Goal: Information Seeking & Learning: Learn about a topic

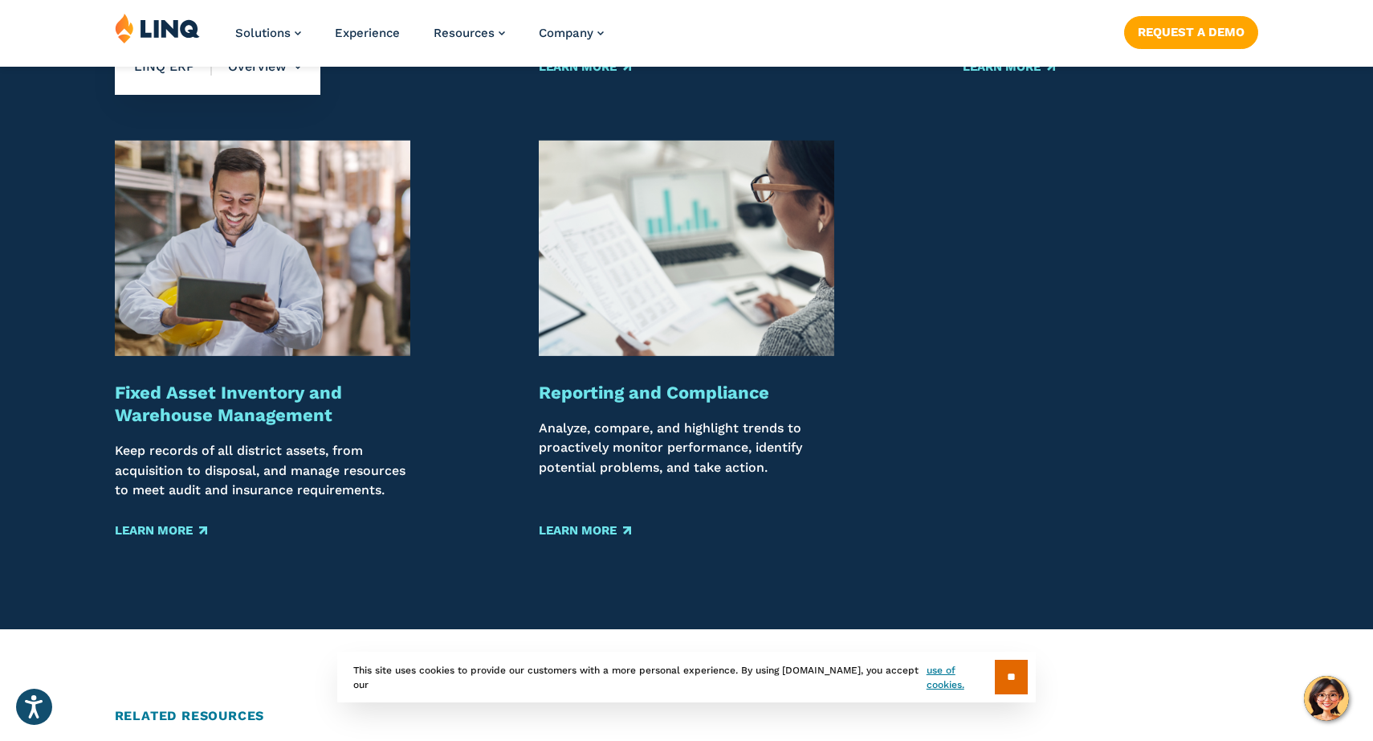
scroll to position [1997, 0]
click at [592, 535] on link "Learn More" at bounding box center [585, 529] width 92 height 18
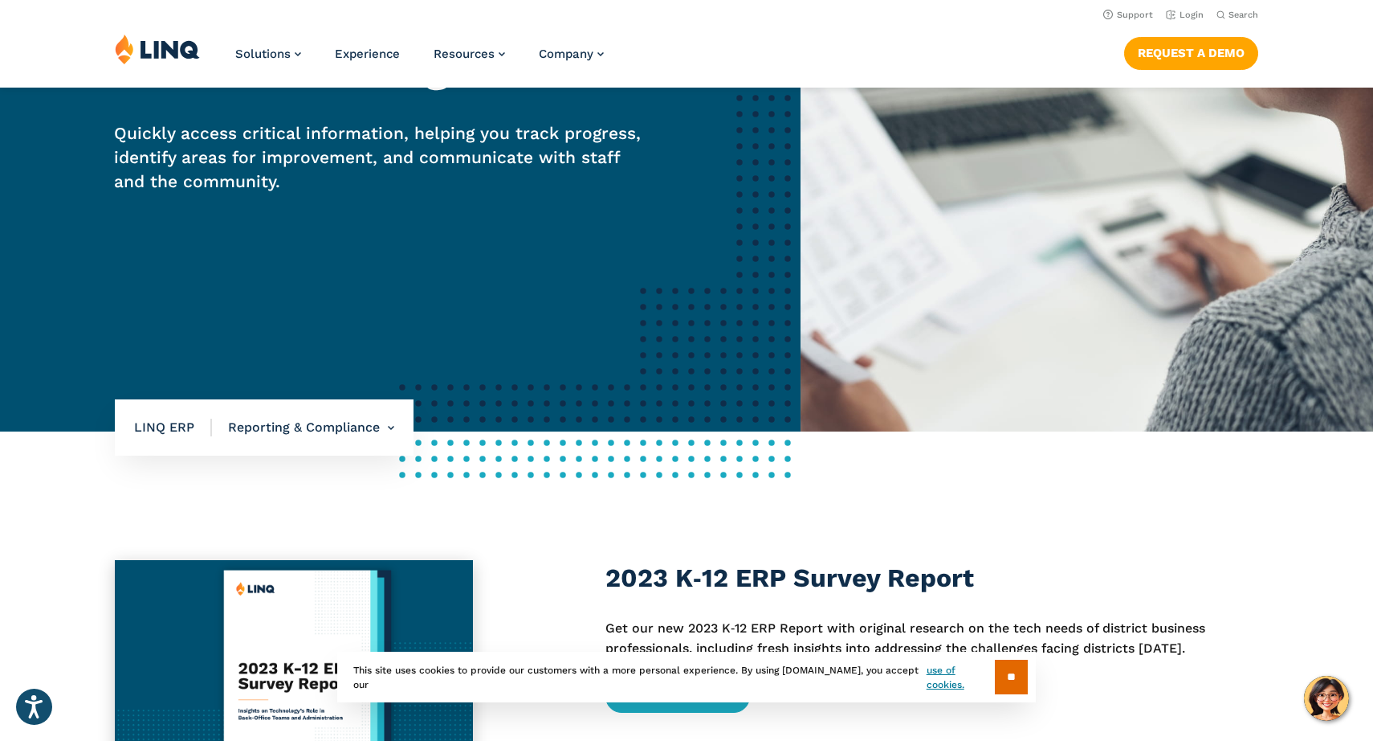
scroll to position [229, 0]
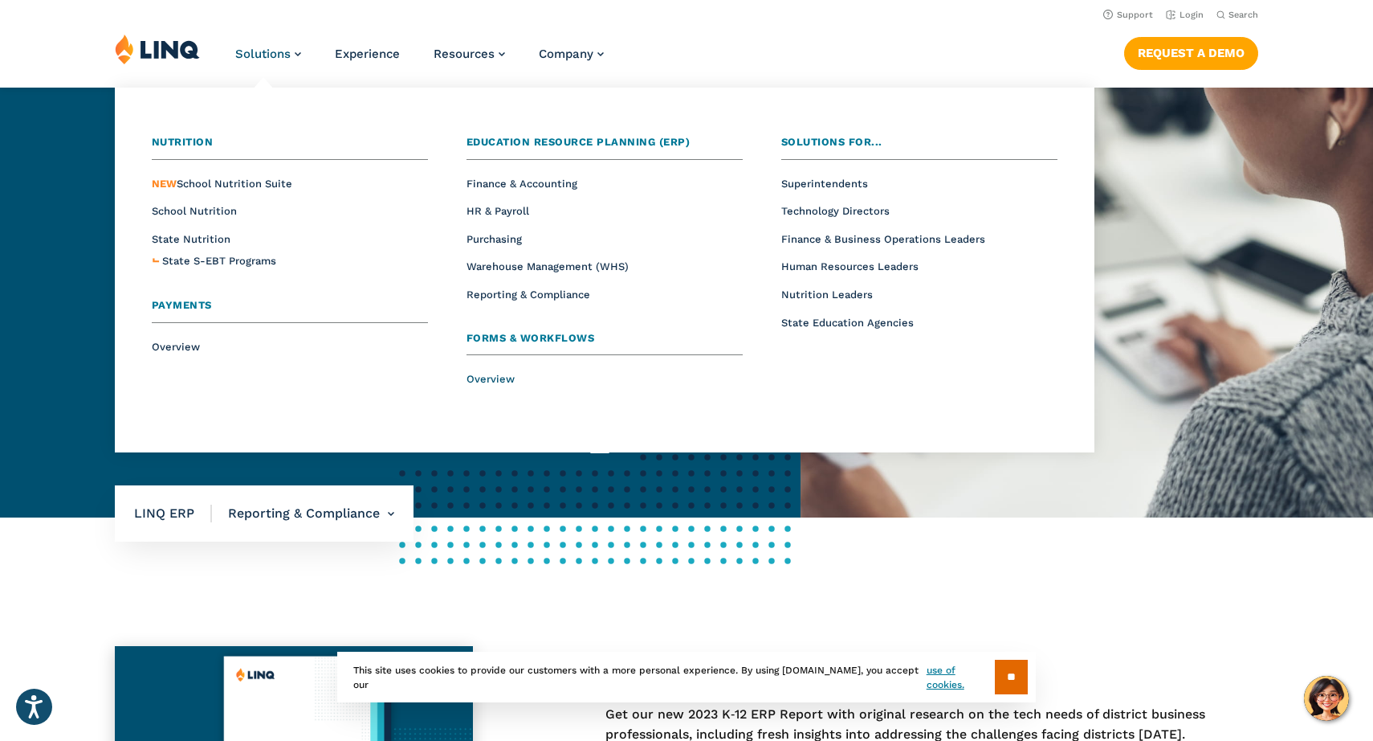
click at [498, 378] on span "Overview" at bounding box center [491, 379] width 48 height 12
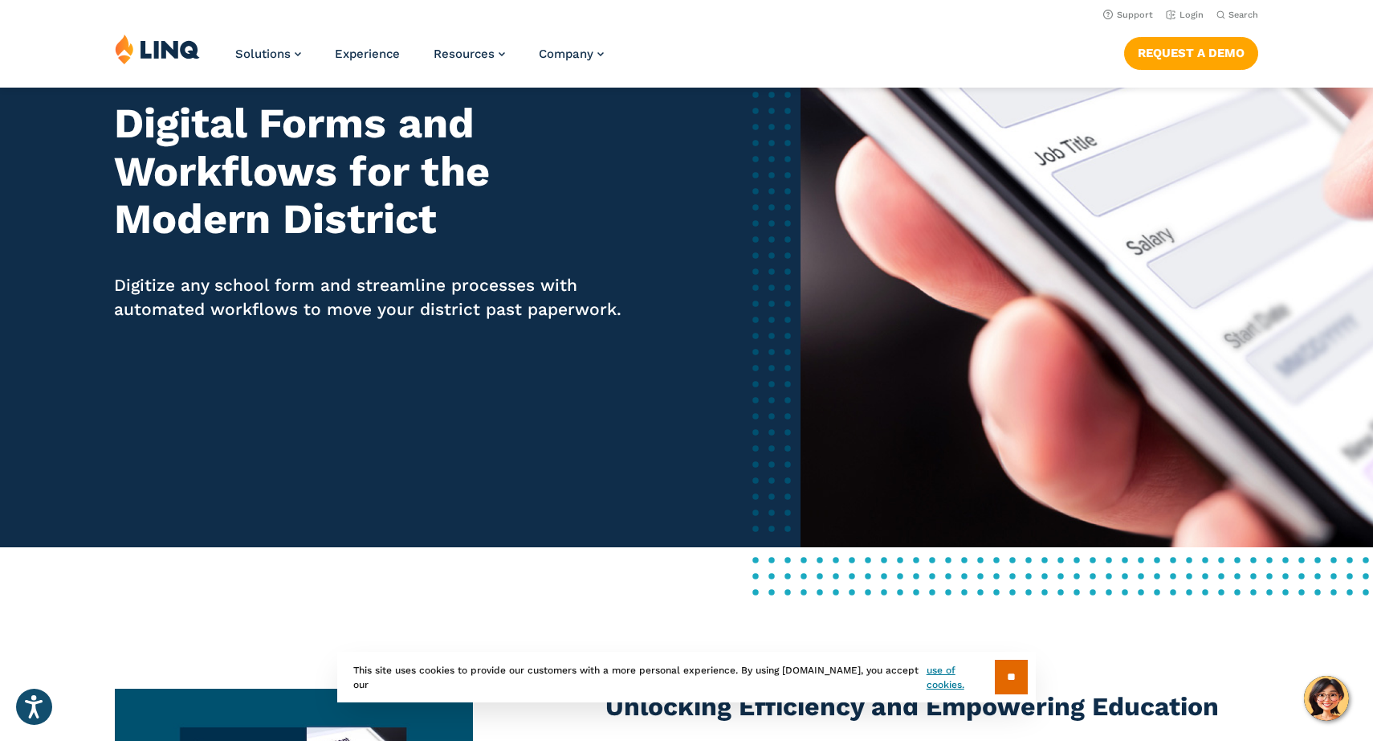
scroll to position [166, 0]
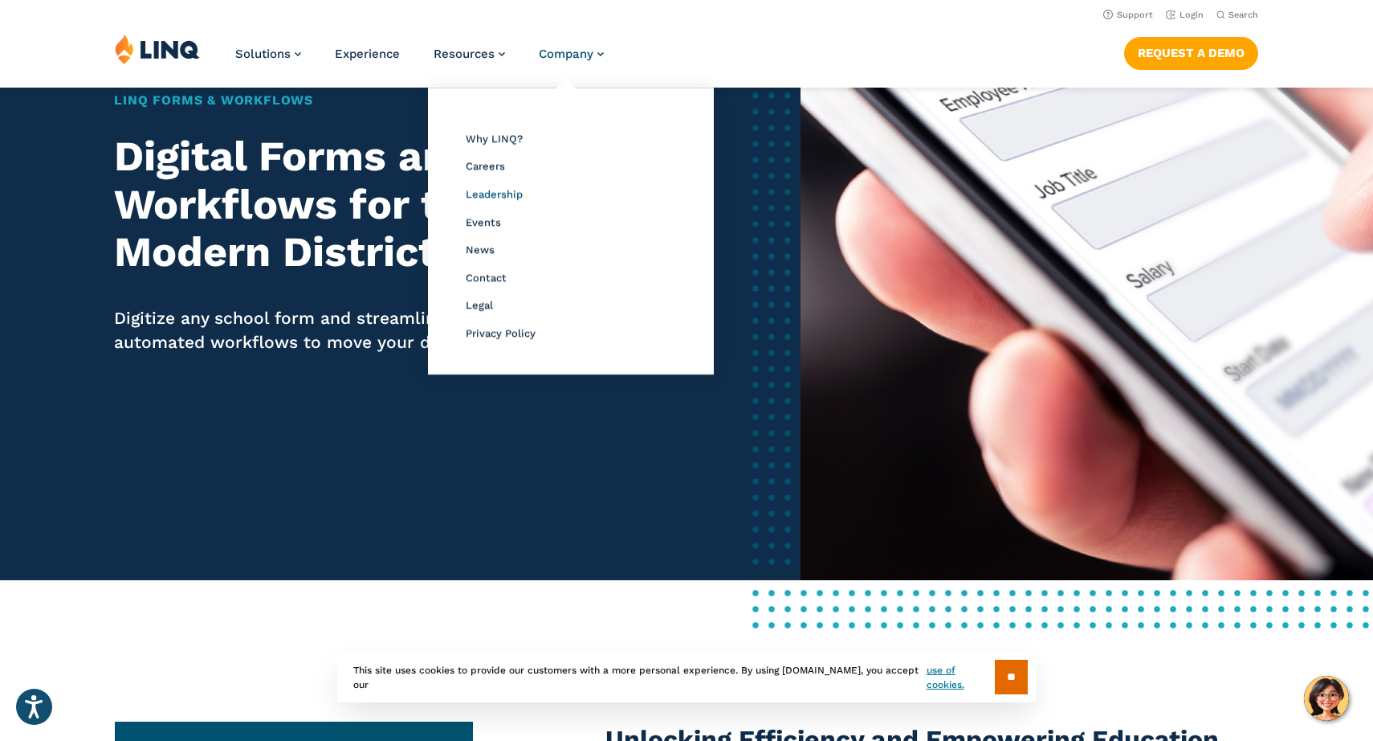
click at [496, 191] on span "Leadership" at bounding box center [494, 194] width 57 height 12
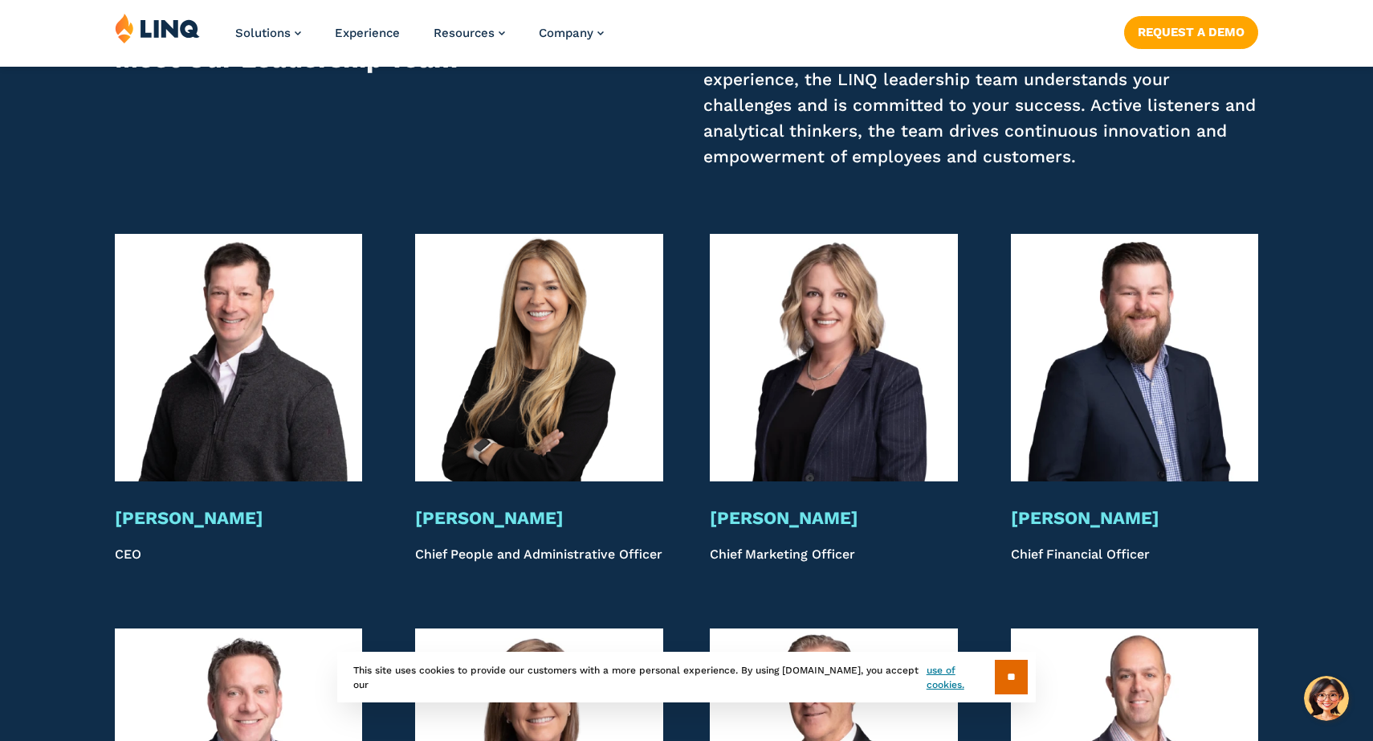
scroll to position [3003, 0]
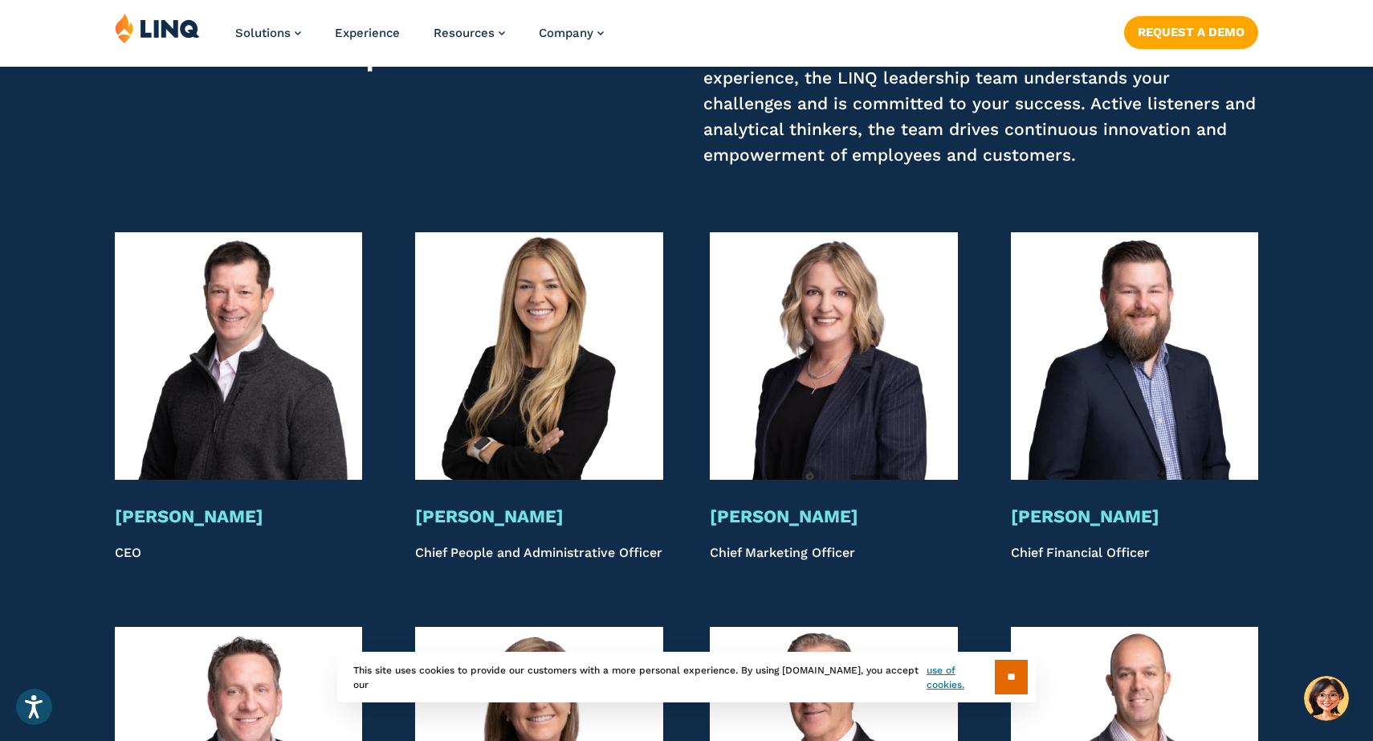
click at [179, 519] on h3 "Bryan Jones" at bounding box center [239, 516] width 248 height 22
click at [229, 375] on img at bounding box center [239, 356] width 248 height 248
click at [122, 556] on p "CEO" at bounding box center [239, 552] width 248 height 19
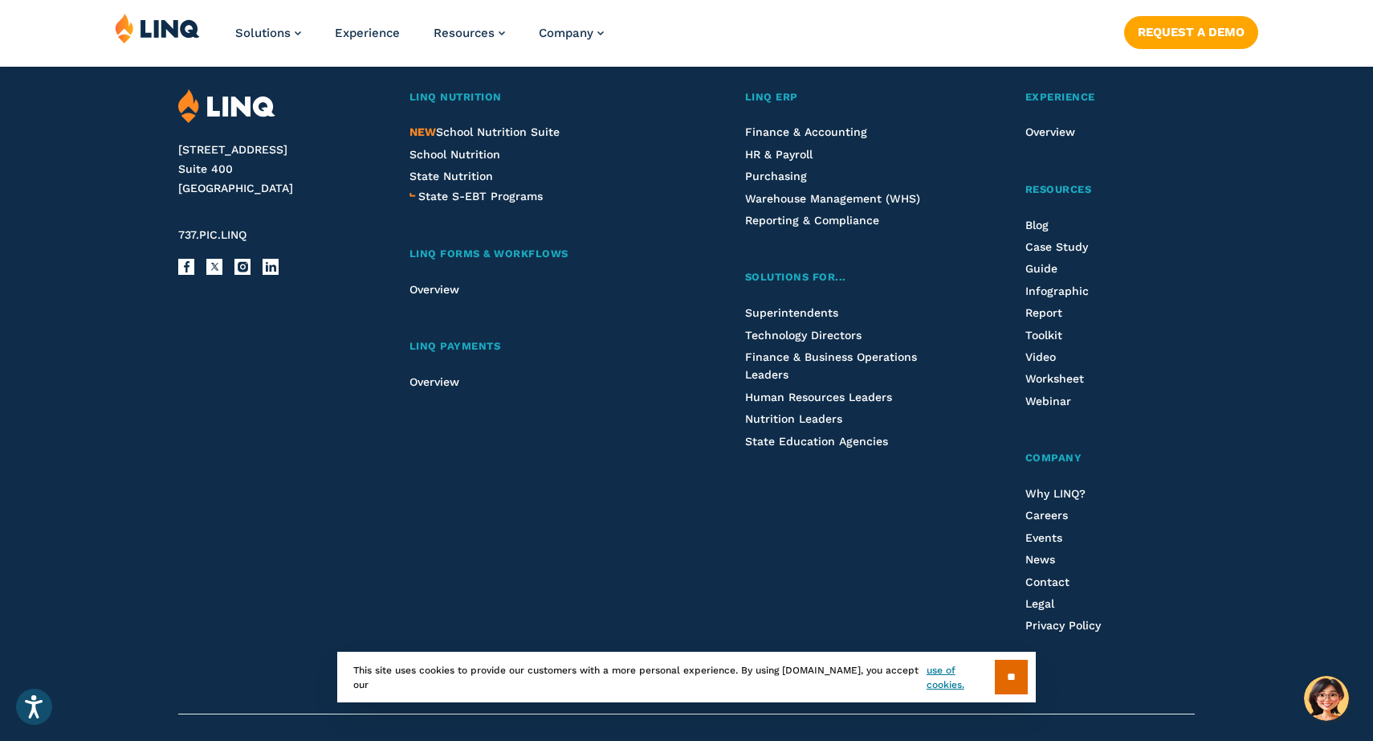
scroll to position [5412, 0]
